Goal: Information Seeking & Learning: Learn about a topic

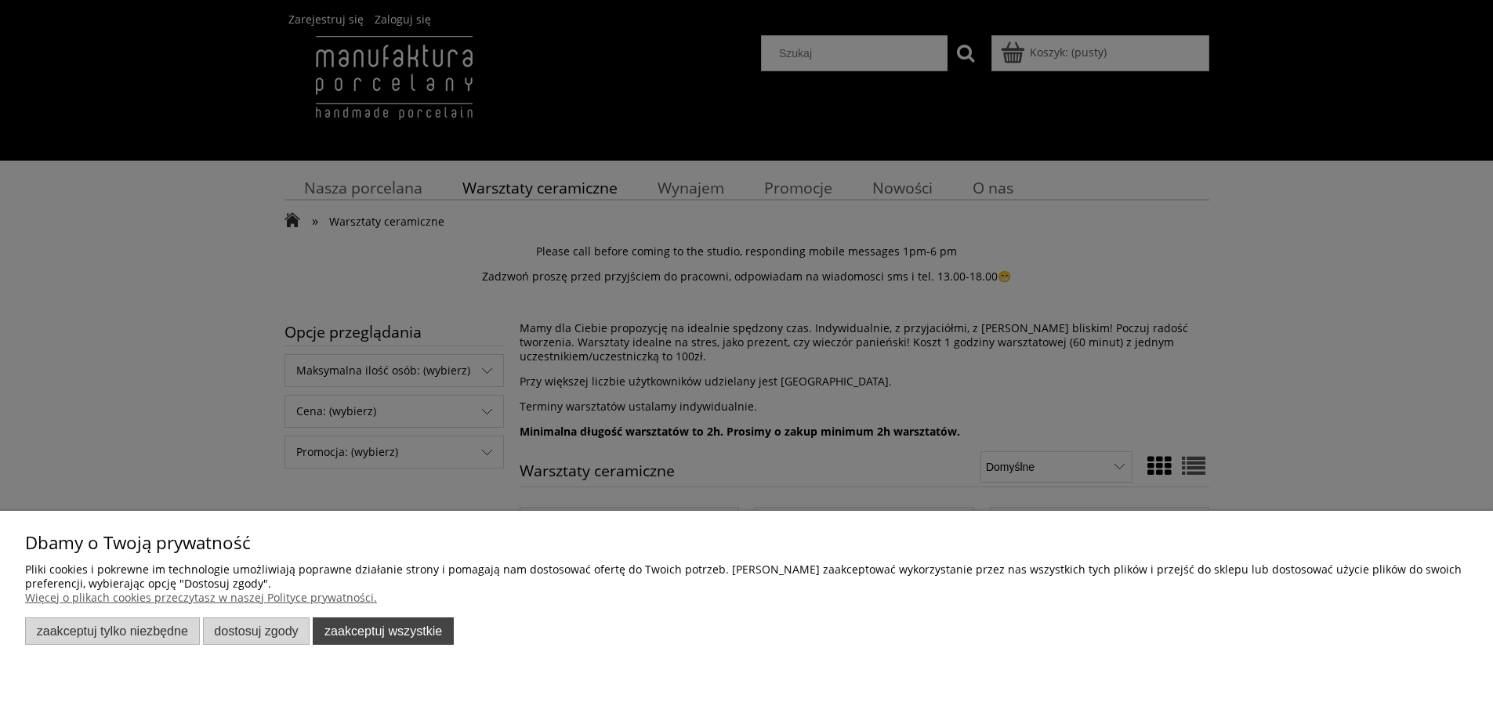
click at [368, 644] on button "Zaakceptuj wszystkie" at bounding box center [383, 631] width 141 height 27
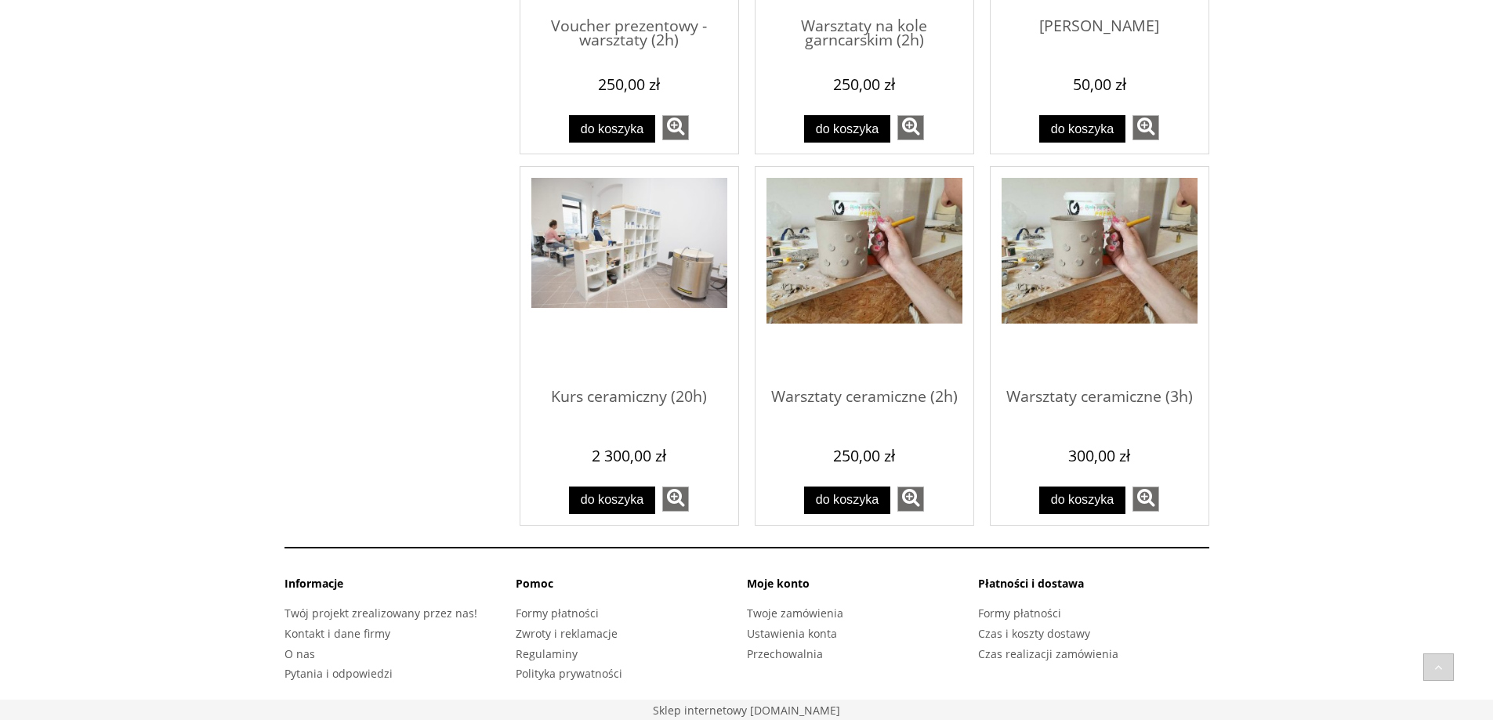
scroll to position [1097, 0]
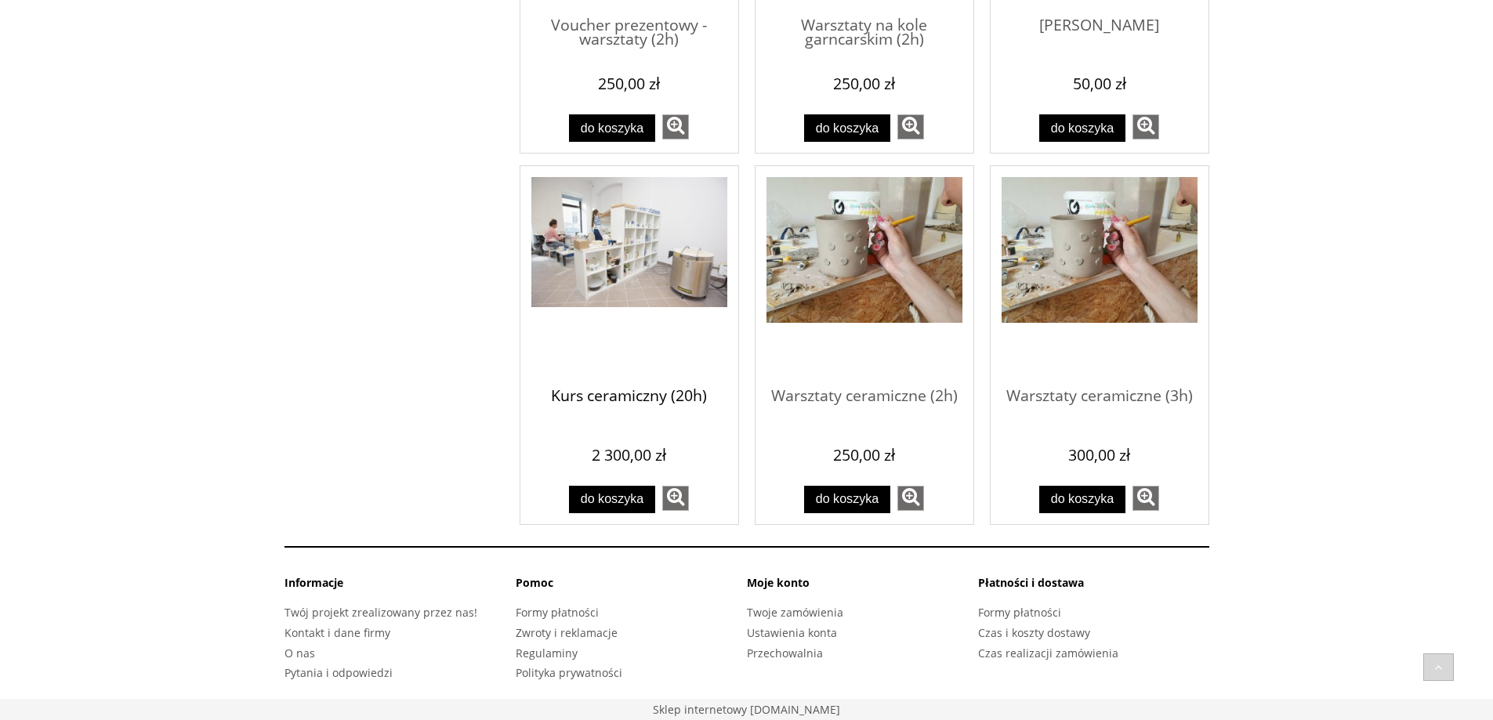
click at [659, 381] on span "Kurs ceramiczny (20h)" at bounding box center [629, 396] width 196 height 47
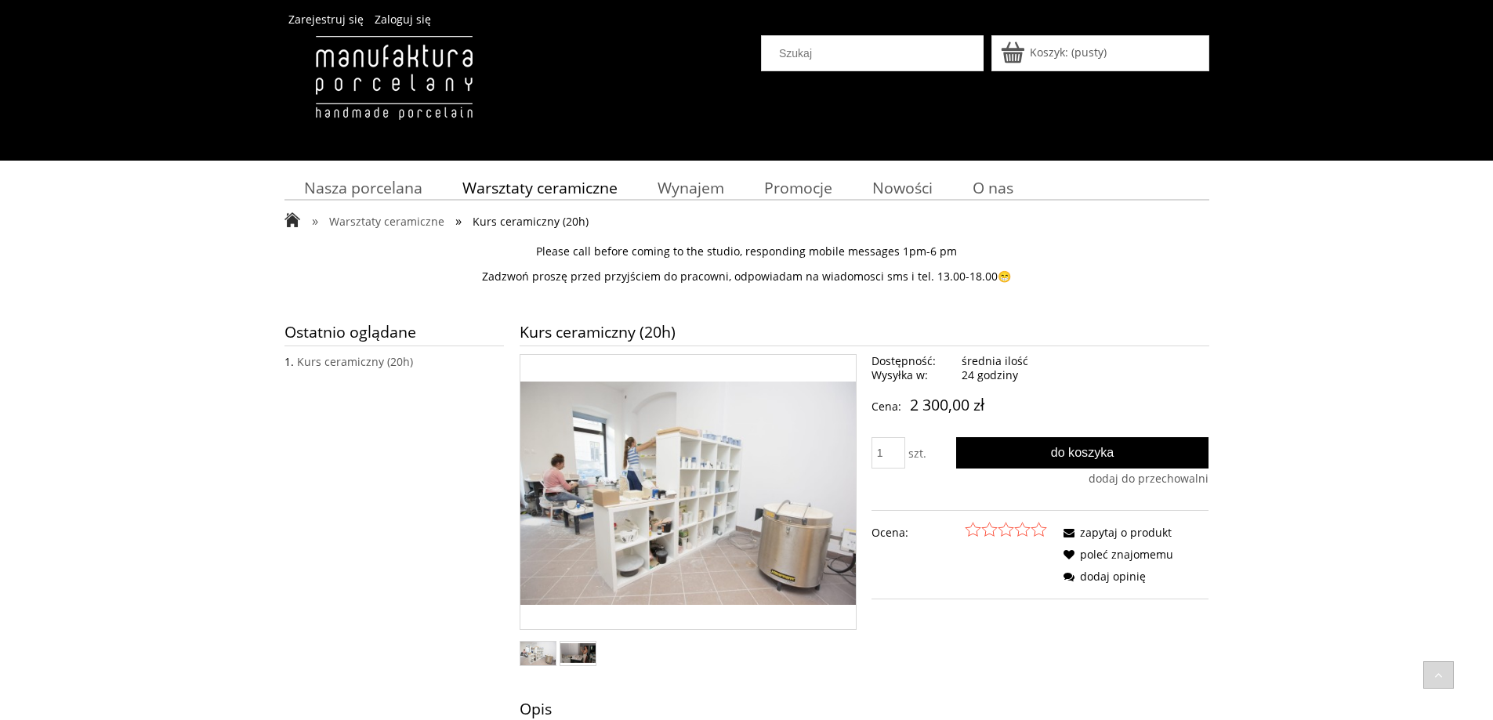
drag, startPoint x: 448, startPoint y: 516, endPoint x: 361, endPoint y: 126, distance: 399.1
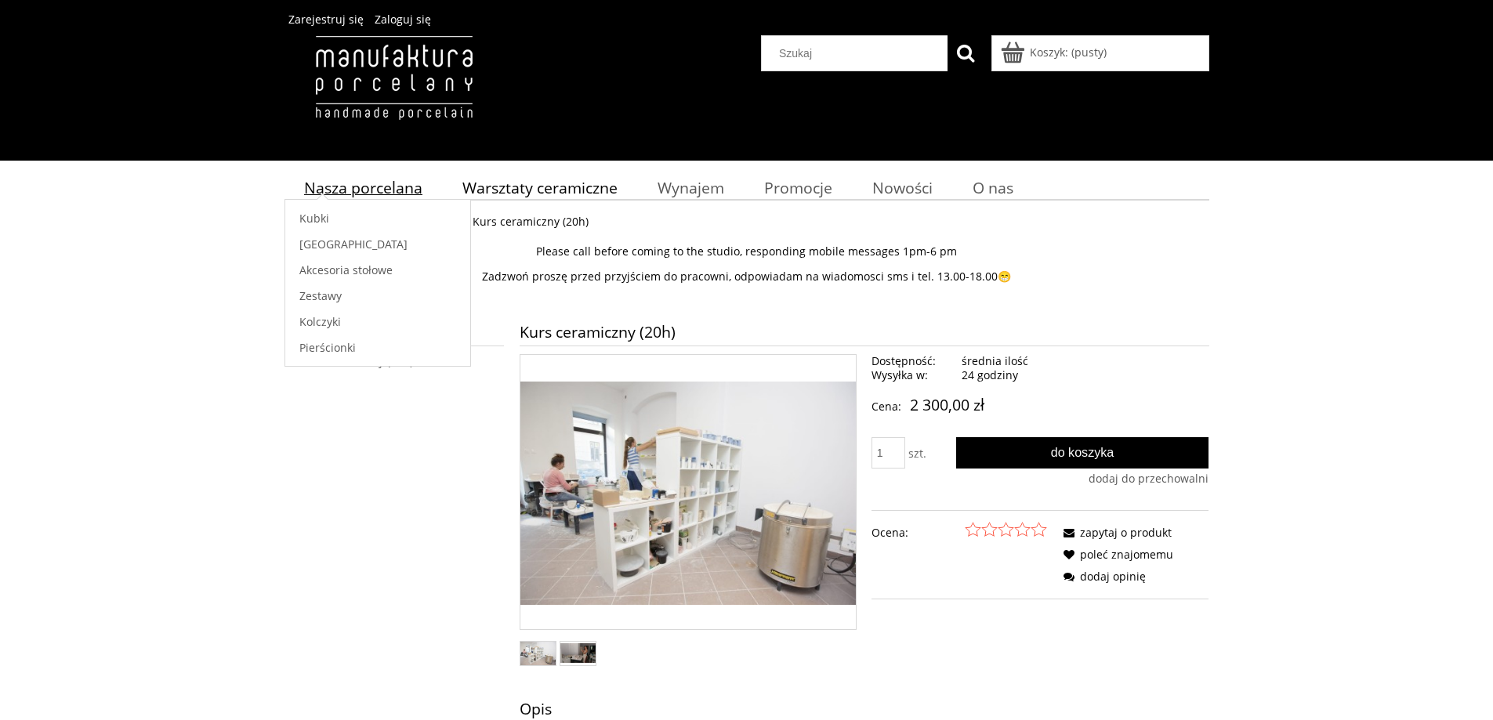
click at [352, 186] on span "Nasza porcelana" at bounding box center [363, 187] width 118 height 21
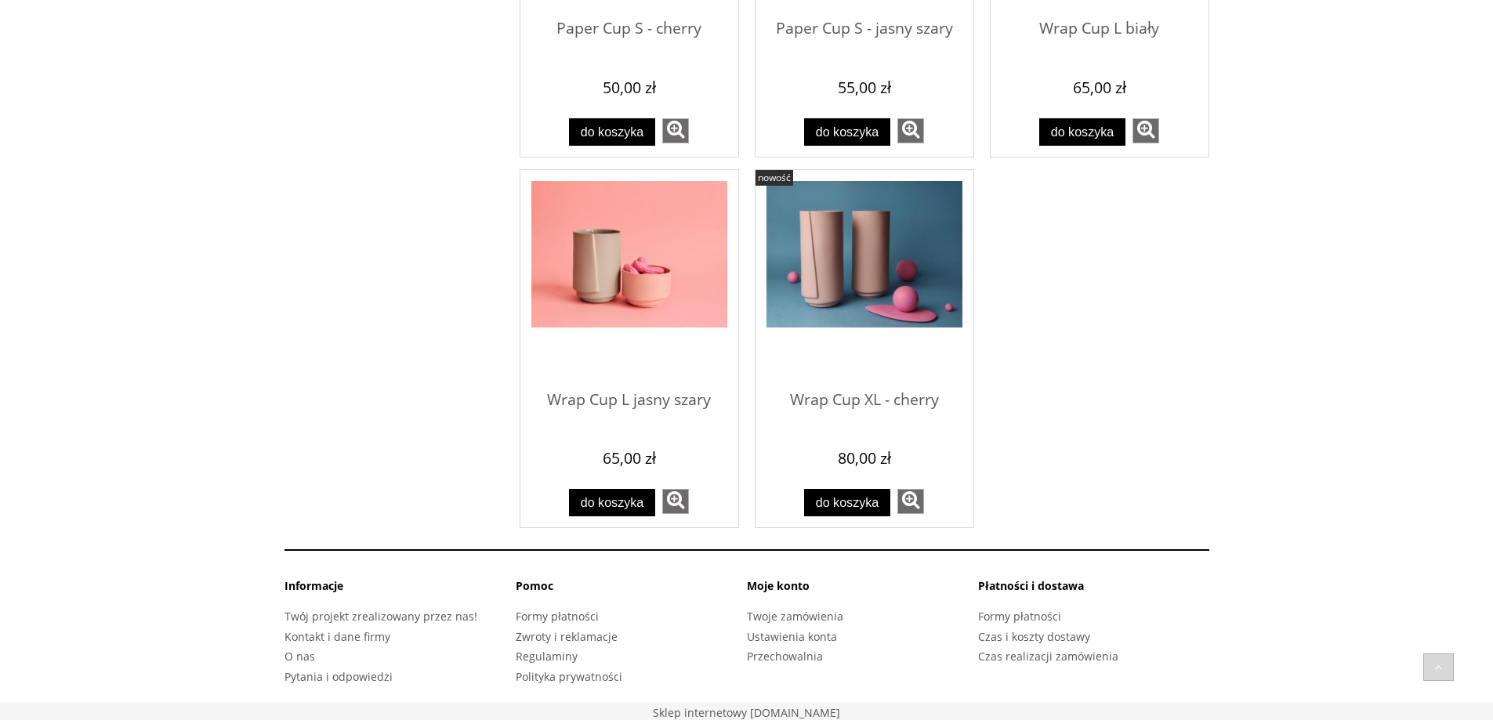
scroll to position [1686, 0]
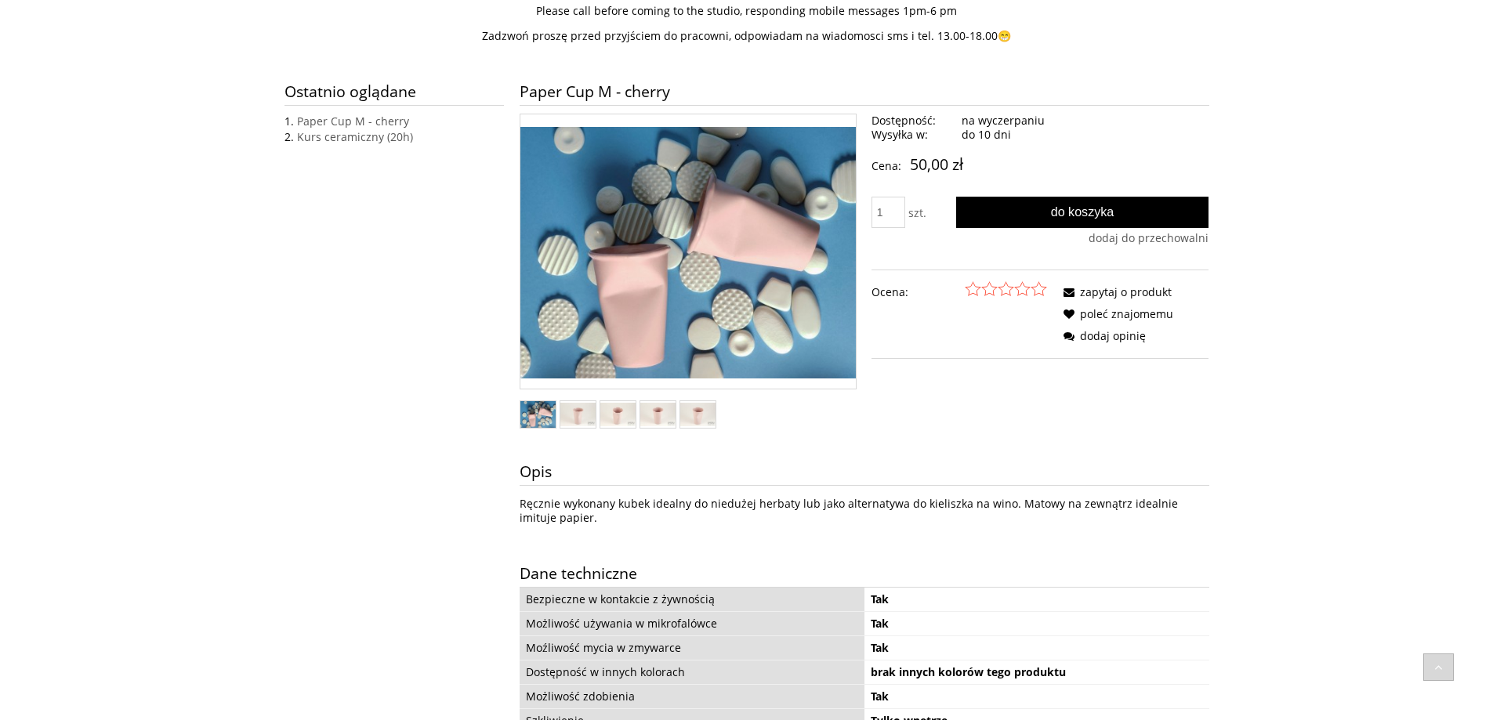
scroll to position [78, 0]
